Goal: Transaction & Acquisition: Purchase product/service

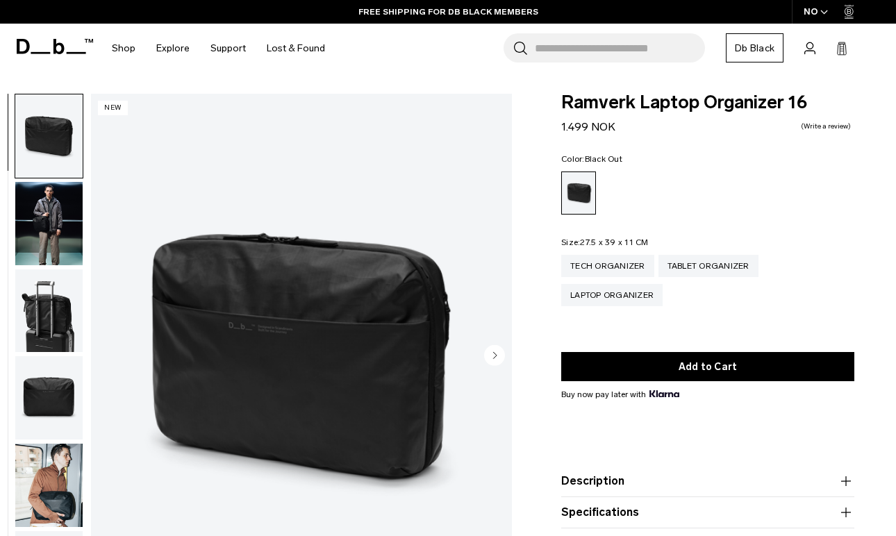
click at [42, 312] on img "button" at bounding box center [48, 310] width 67 height 83
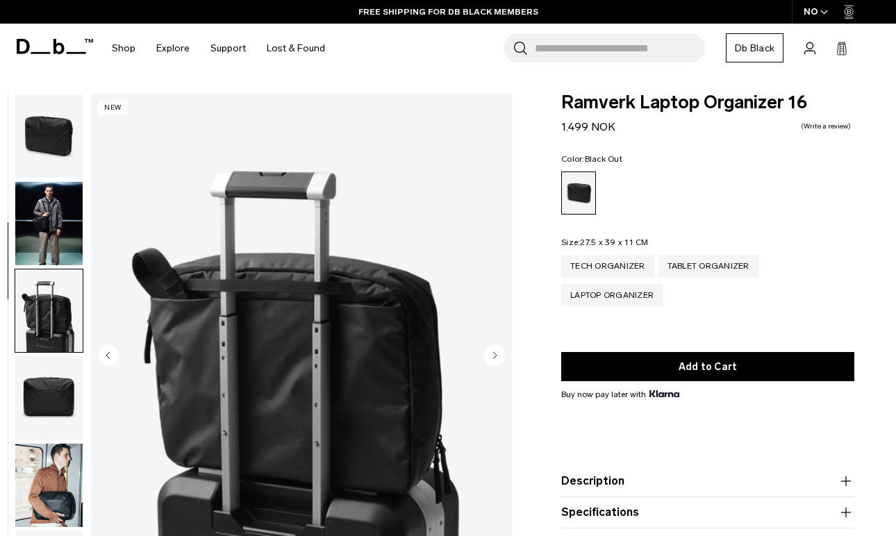
scroll to position [177, 0]
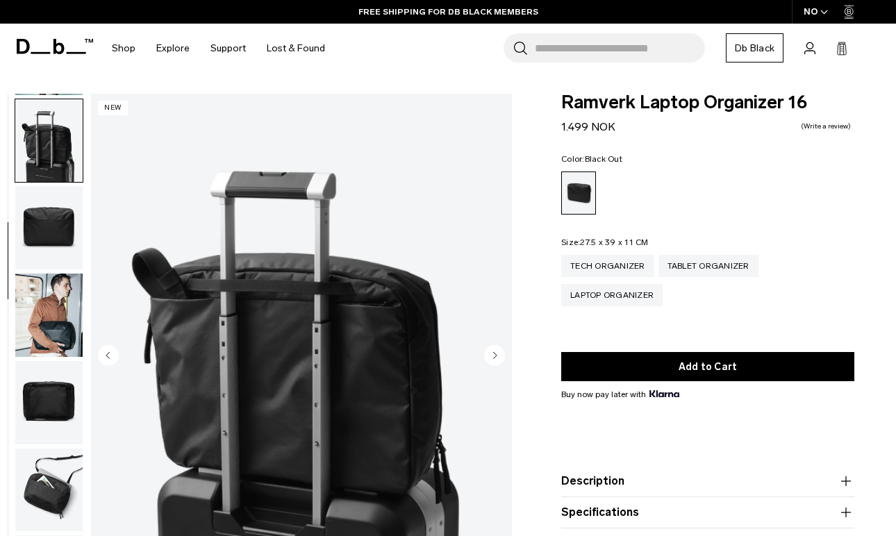
click at [56, 335] on img "button" at bounding box center [48, 315] width 67 height 83
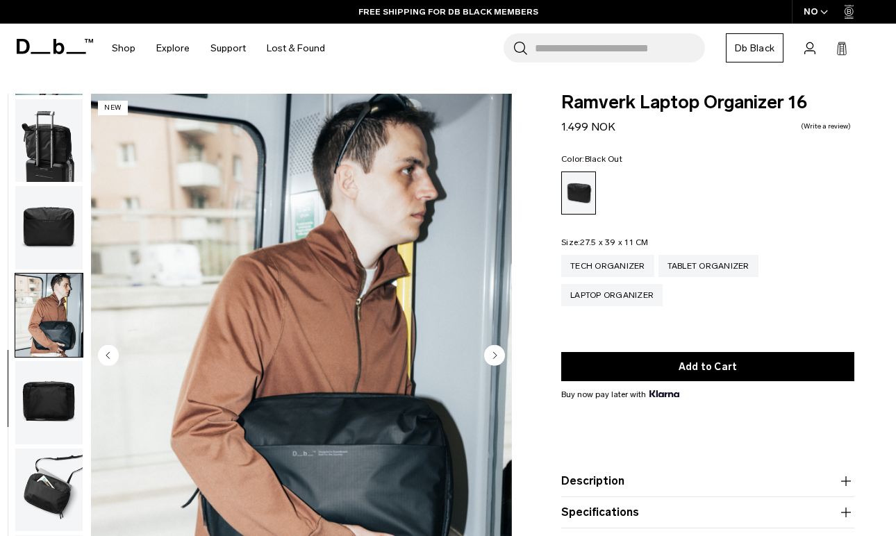
click at [57, 387] on img "button" at bounding box center [48, 402] width 67 height 83
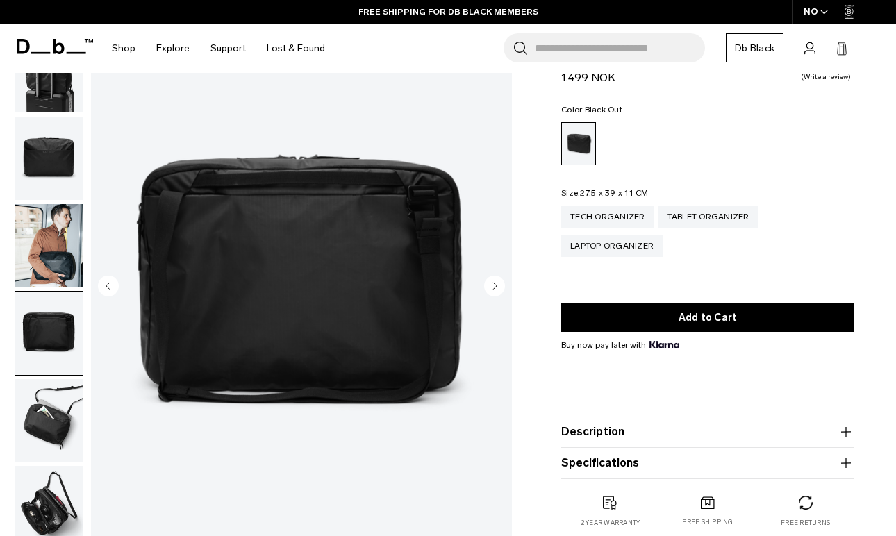
scroll to position [122, 0]
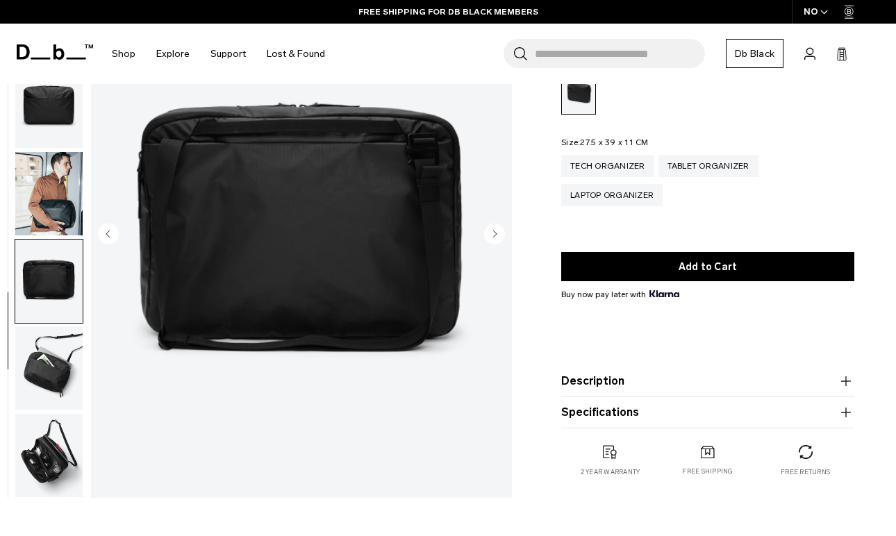
click at [58, 383] on img "button" at bounding box center [48, 368] width 67 height 83
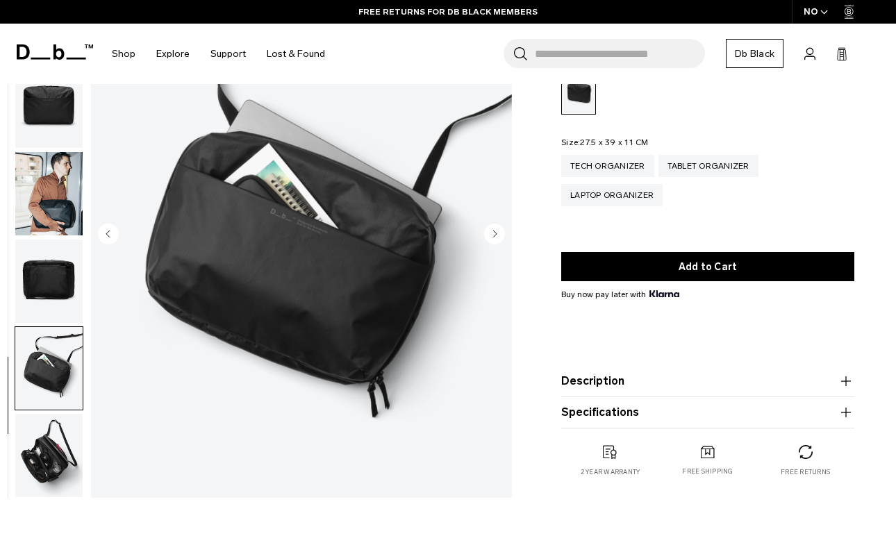
click at [51, 444] on img "button" at bounding box center [48, 455] width 67 height 83
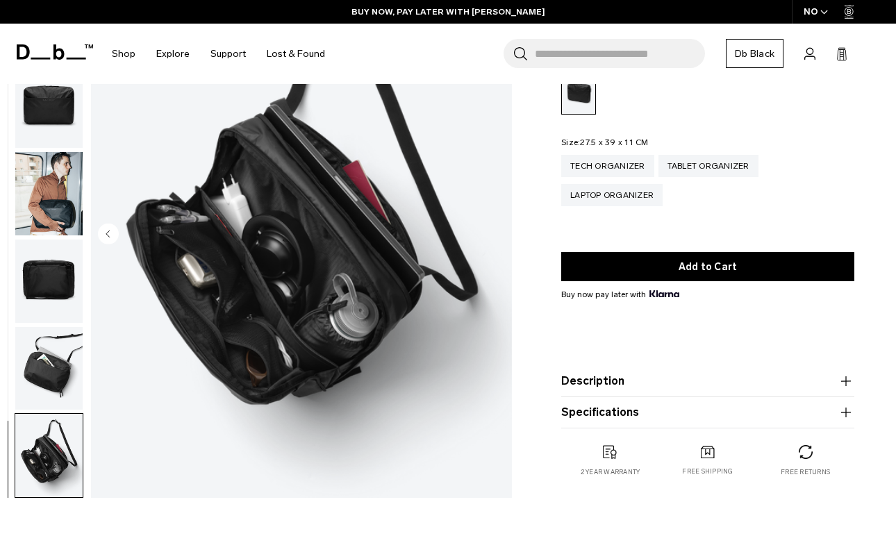
scroll to position [0, 0]
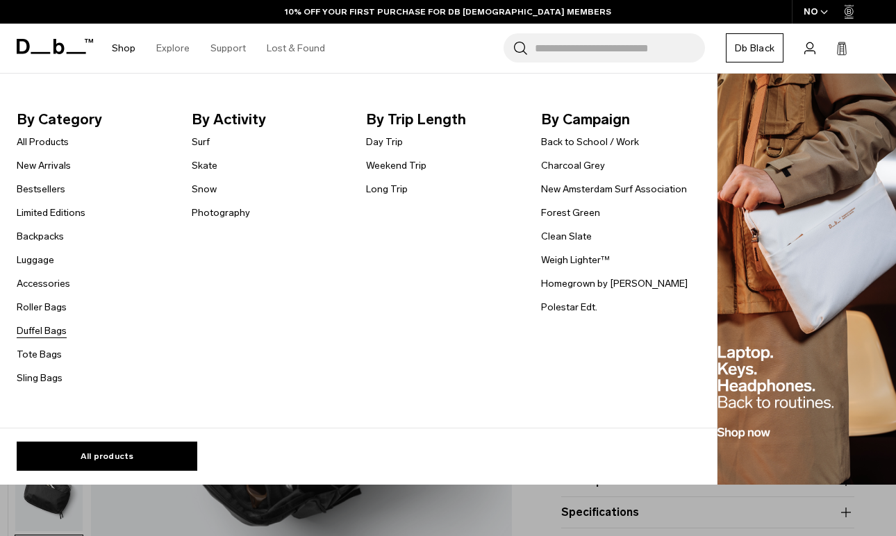
click at [52, 328] on link "Duffel Bags" at bounding box center [42, 331] width 50 height 15
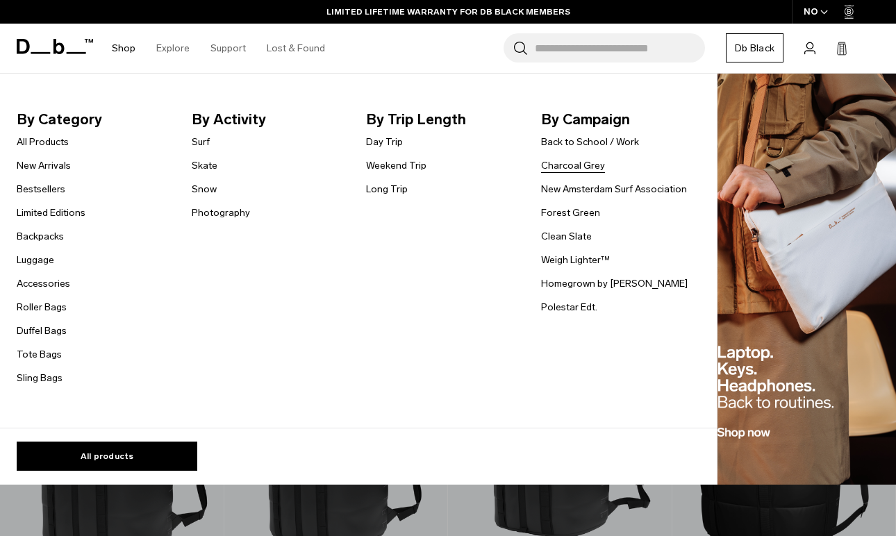
click at [585, 162] on link "Charcoal Grey" at bounding box center [573, 165] width 64 height 15
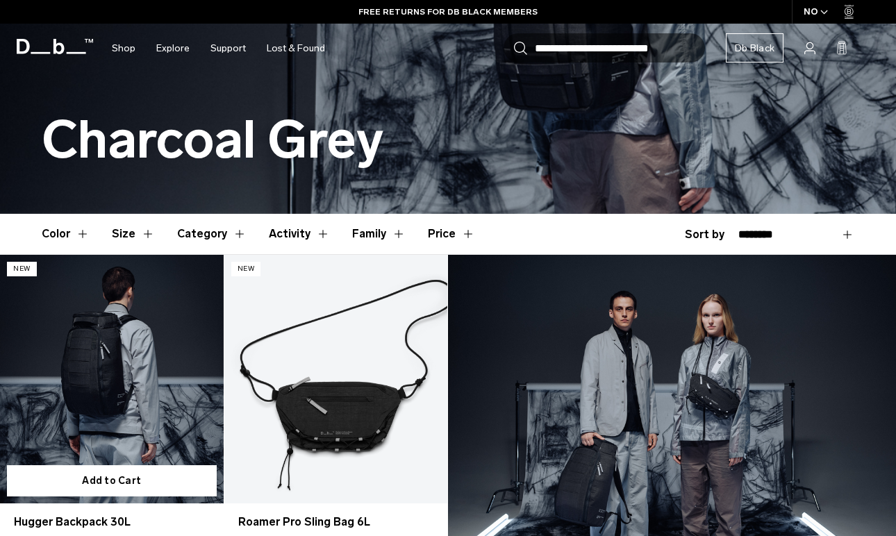
scroll to position [309, 0]
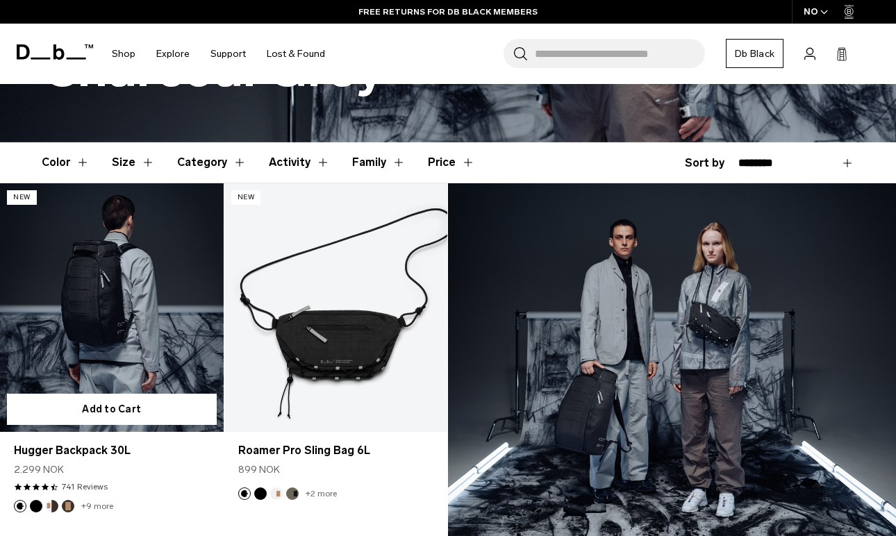
click at [83, 314] on link "Hugger Backpack 30L" at bounding box center [112, 307] width 224 height 248
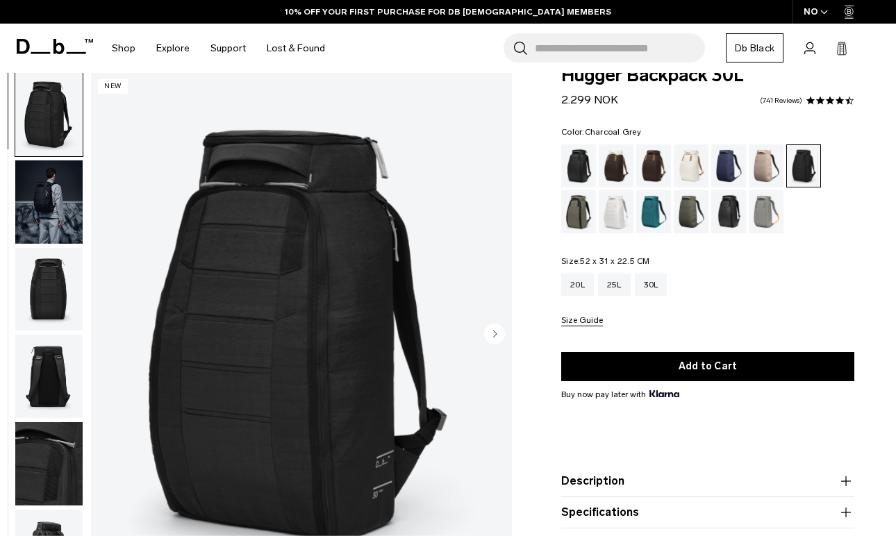
scroll to position [19, 0]
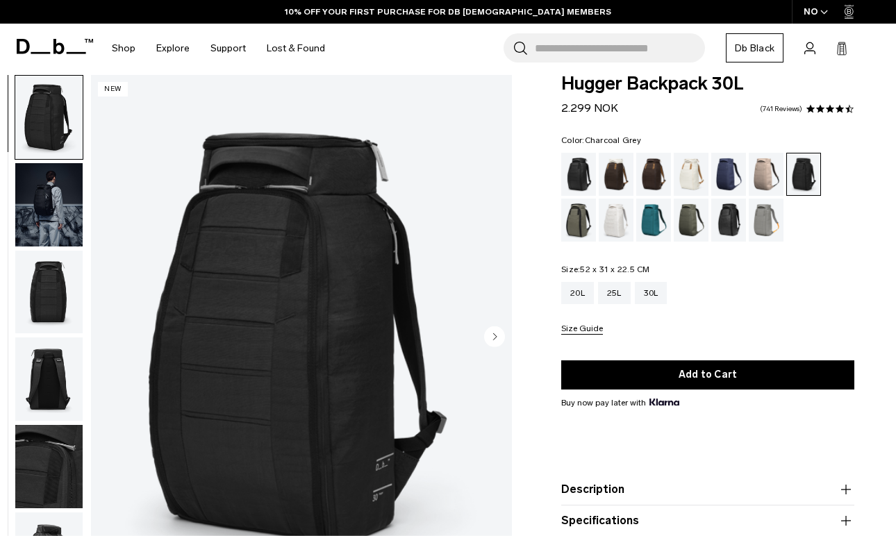
click at [53, 465] on img "button" at bounding box center [48, 466] width 67 height 83
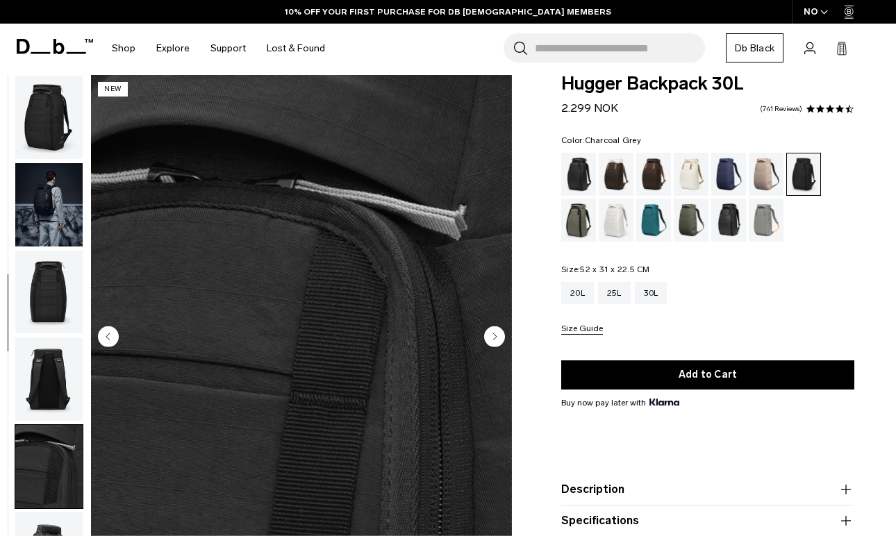
scroll to position [353, 0]
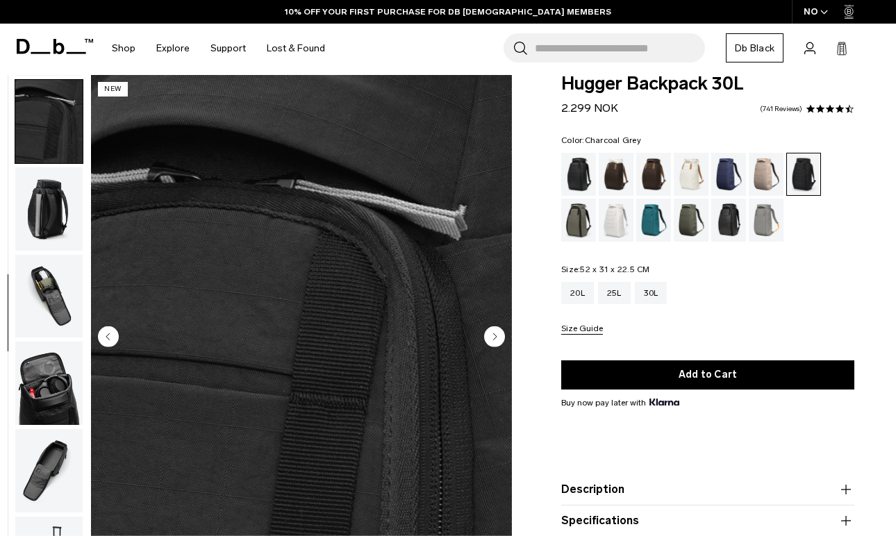
click at [56, 311] on img "button" at bounding box center [48, 296] width 67 height 83
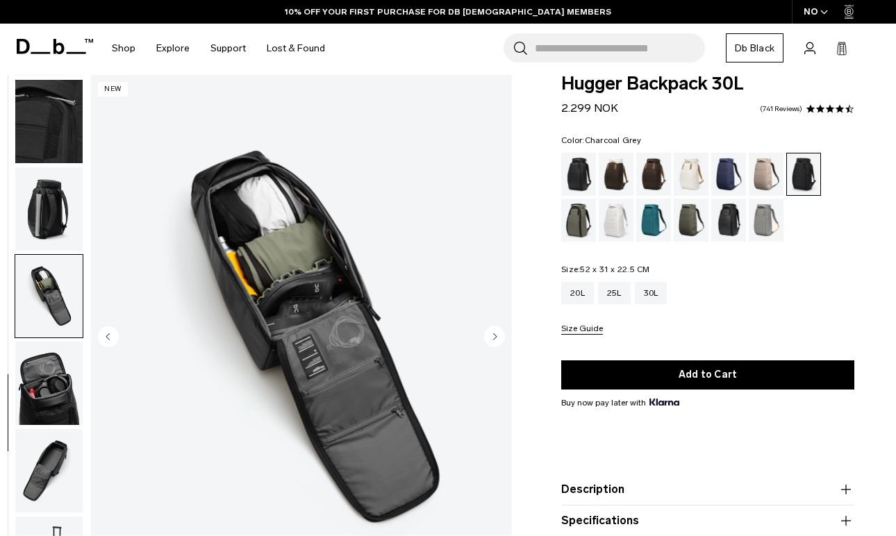
click at [53, 192] on img "button" at bounding box center [48, 208] width 67 height 83
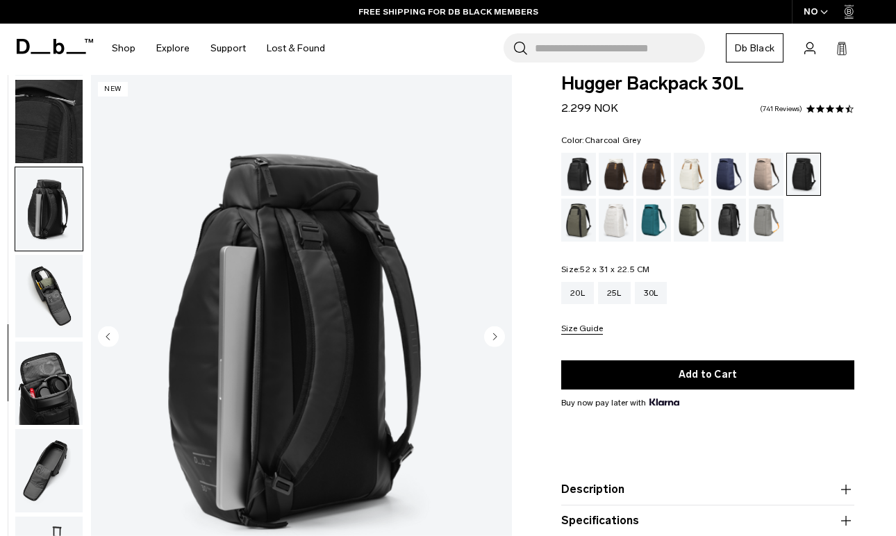
click at [58, 127] on img "button" at bounding box center [48, 121] width 67 height 83
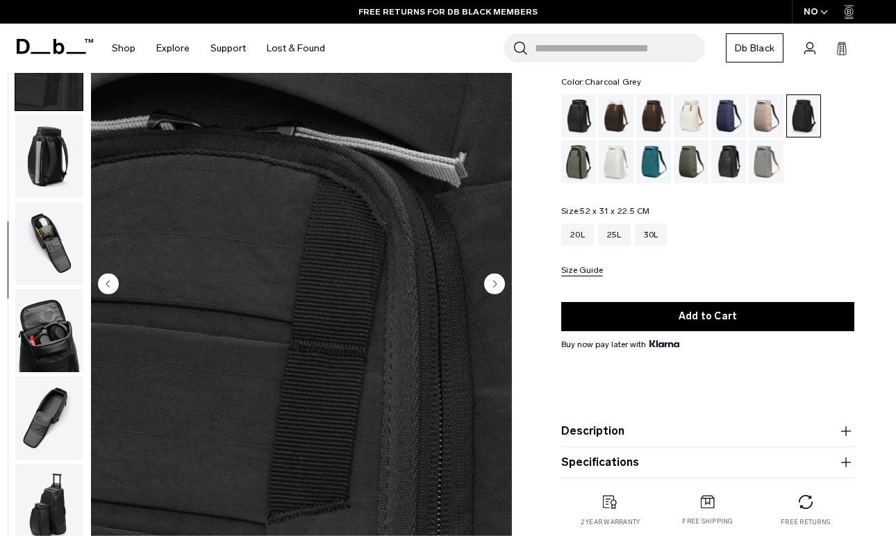
scroll to position [0, 0]
